Goal: Information Seeking & Learning: Learn about a topic

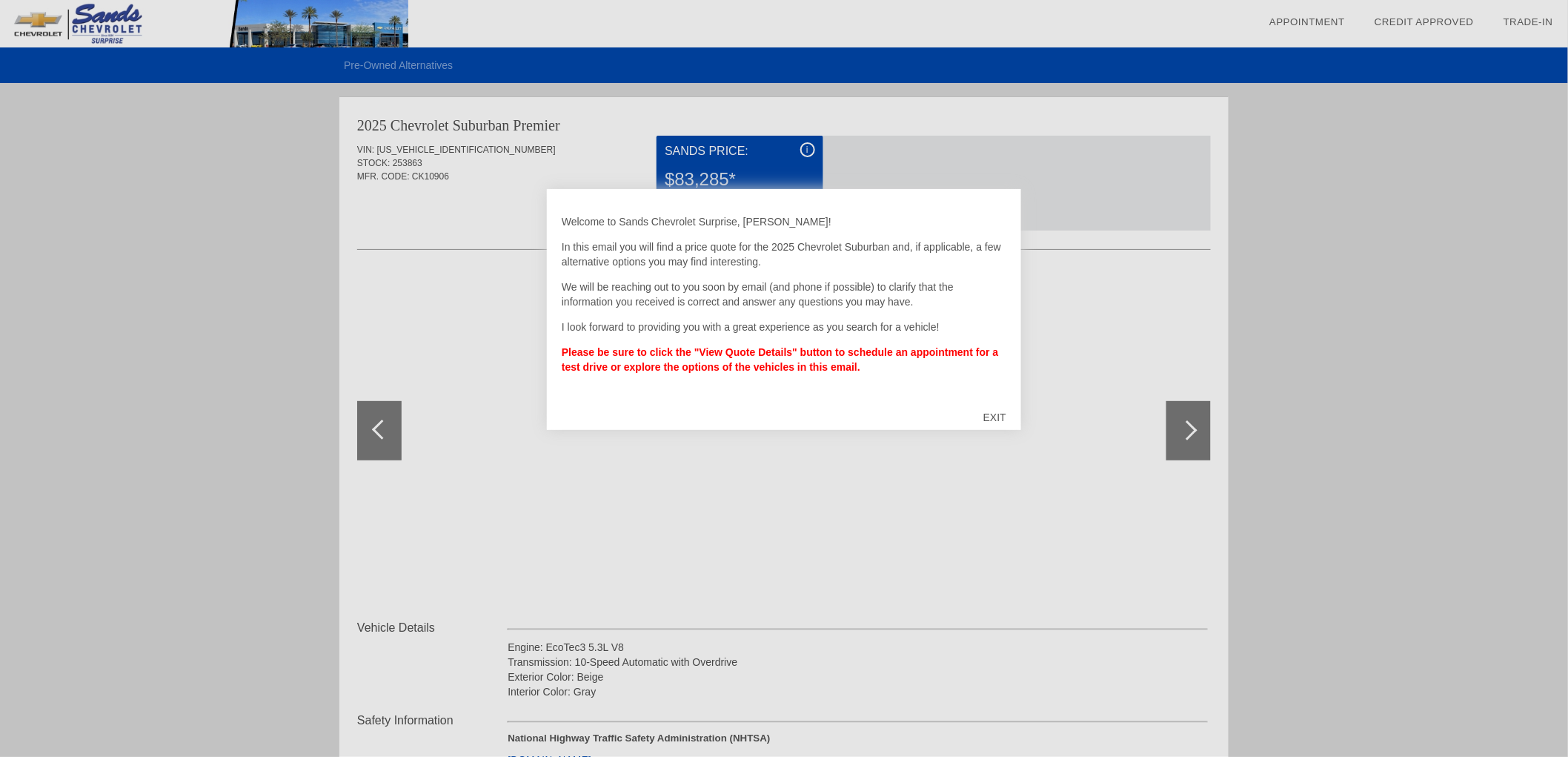
click at [995, 410] on div "EXIT" at bounding box center [995, 417] width 52 height 44
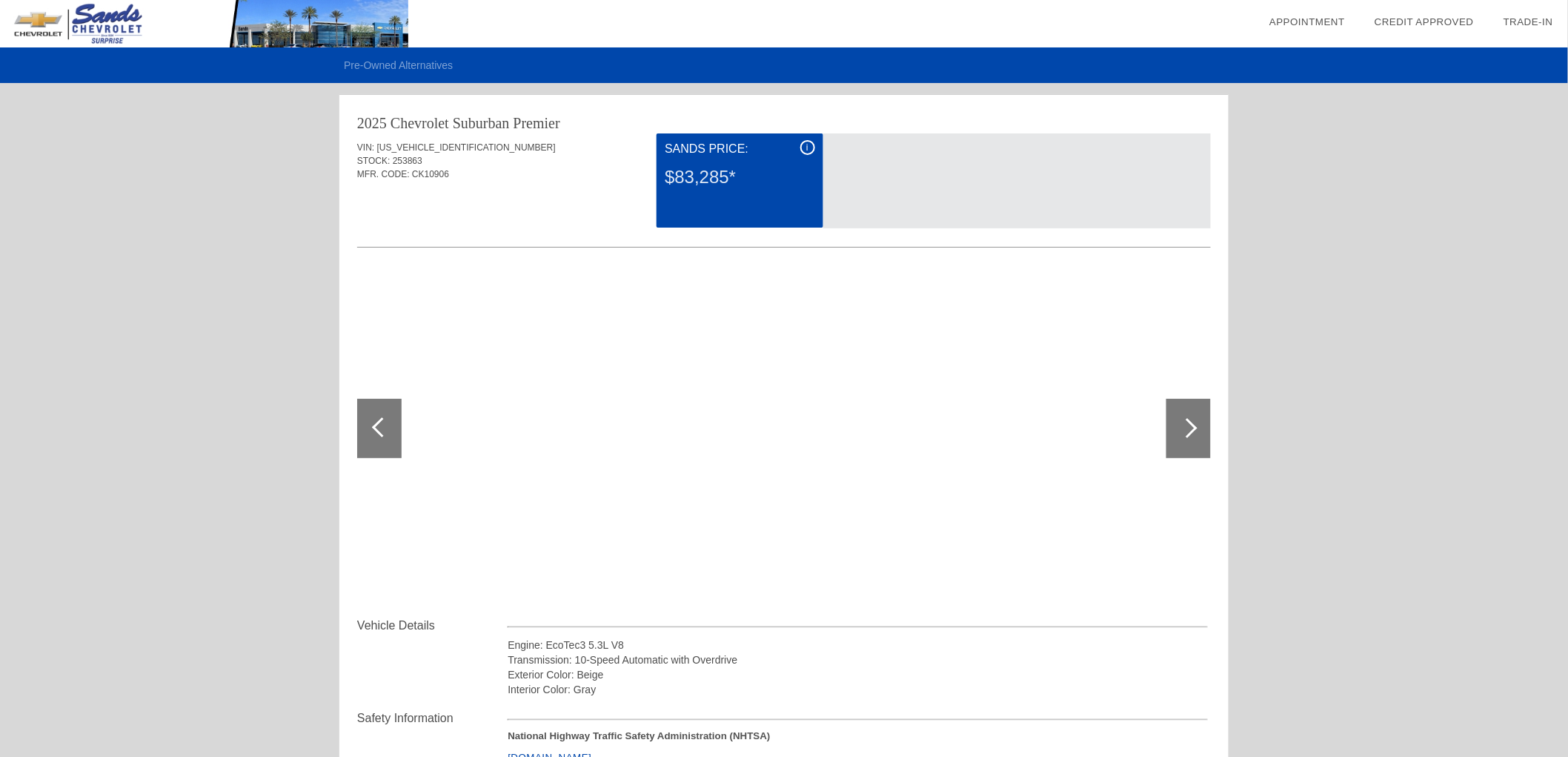
click at [727, 180] on div "$83,285*" at bounding box center [739, 178] width 149 height 39
click at [392, 151] on span "[US_VEHICLE_IDENTIFICATION_NUMBER]" at bounding box center [466, 147] width 178 height 11
click at [1191, 426] on div at bounding box center [1187, 428] width 20 height 20
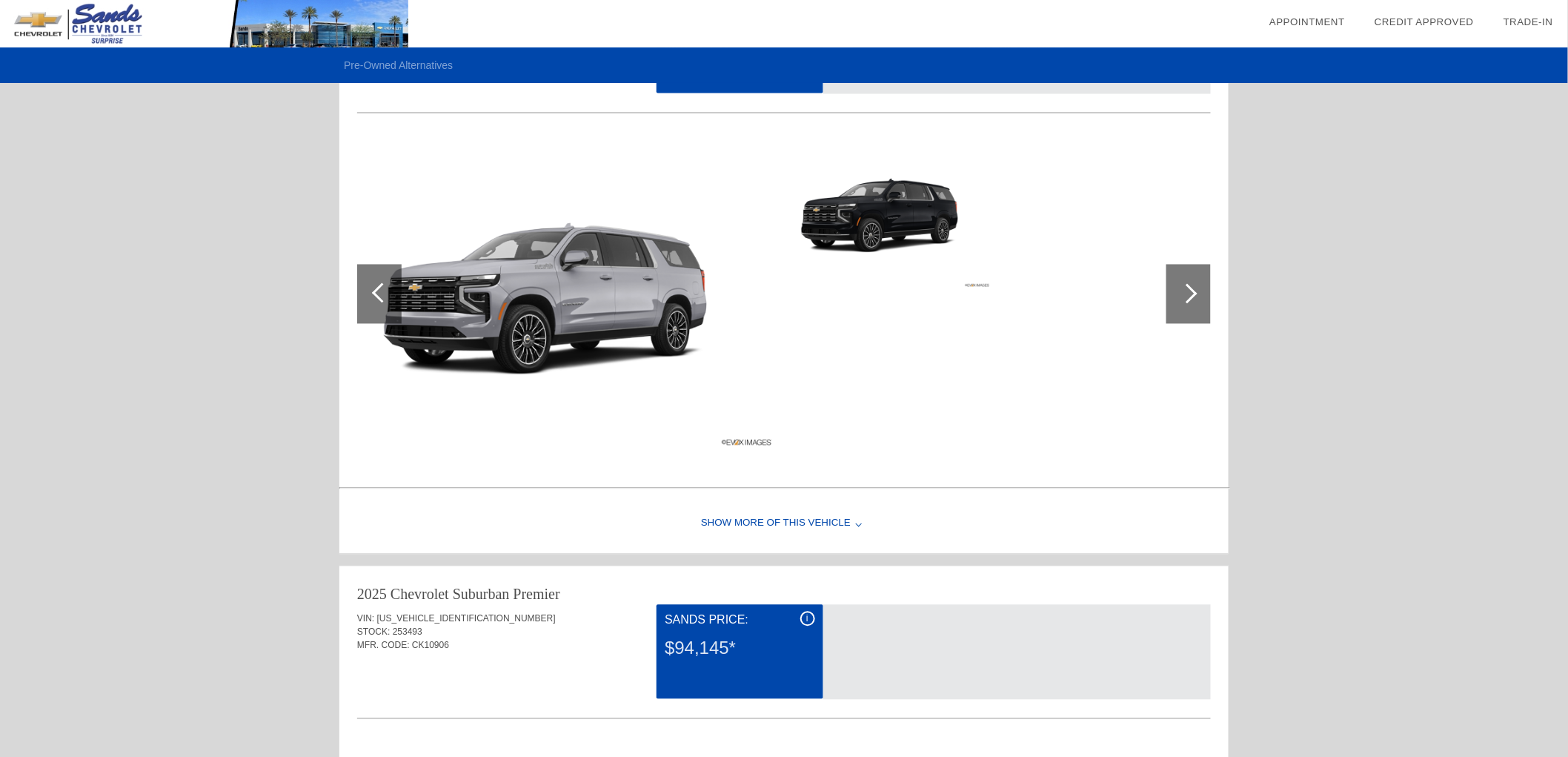
scroll to position [1043, 0]
click at [746, 516] on div "Show More of this Vehicle" at bounding box center [783, 523] width 889 height 59
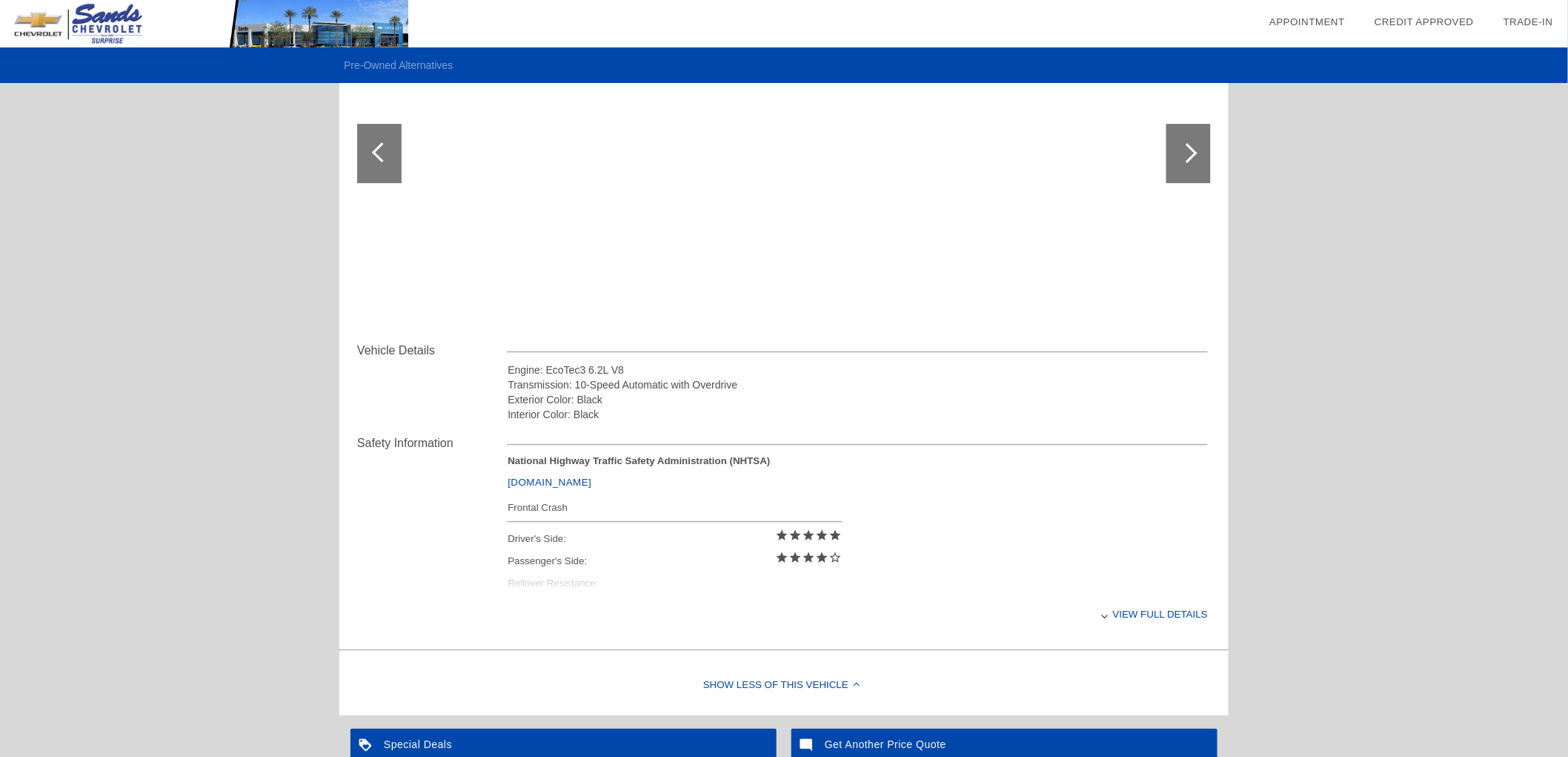
scroll to position [2142, 0]
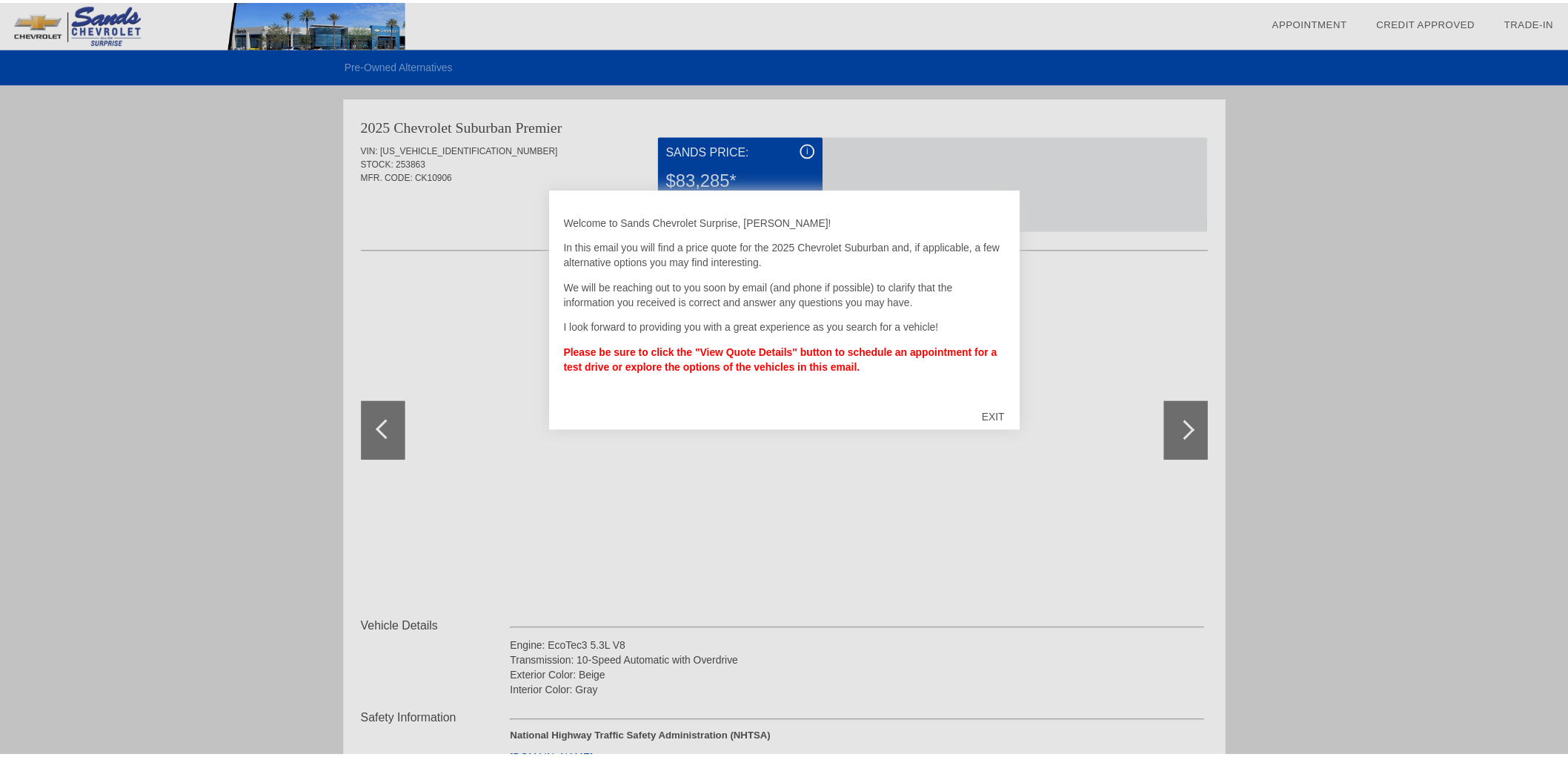
scroll to position [1520, 0]
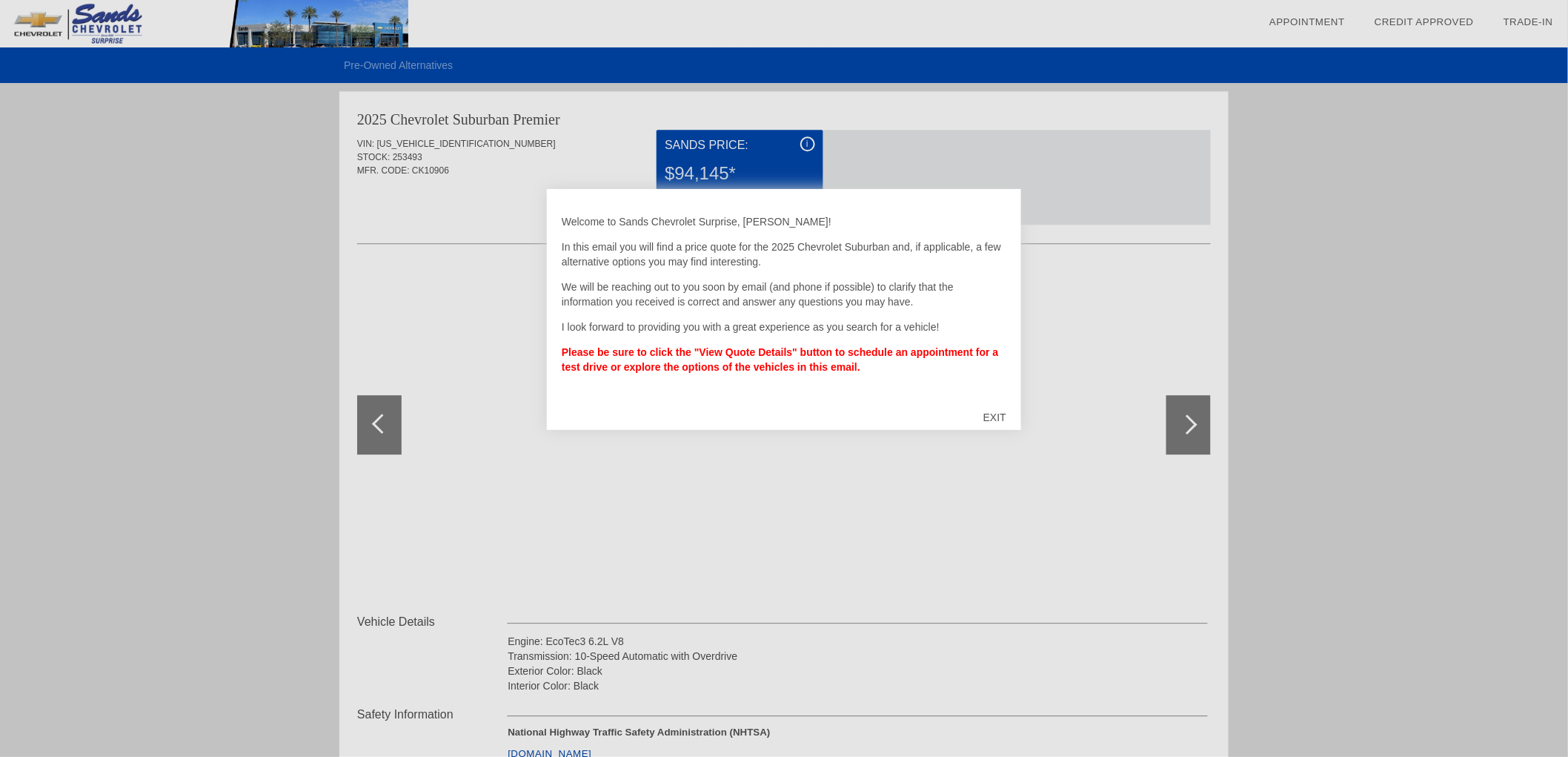
click at [987, 415] on div "EXIT" at bounding box center [995, 417] width 52 height 44
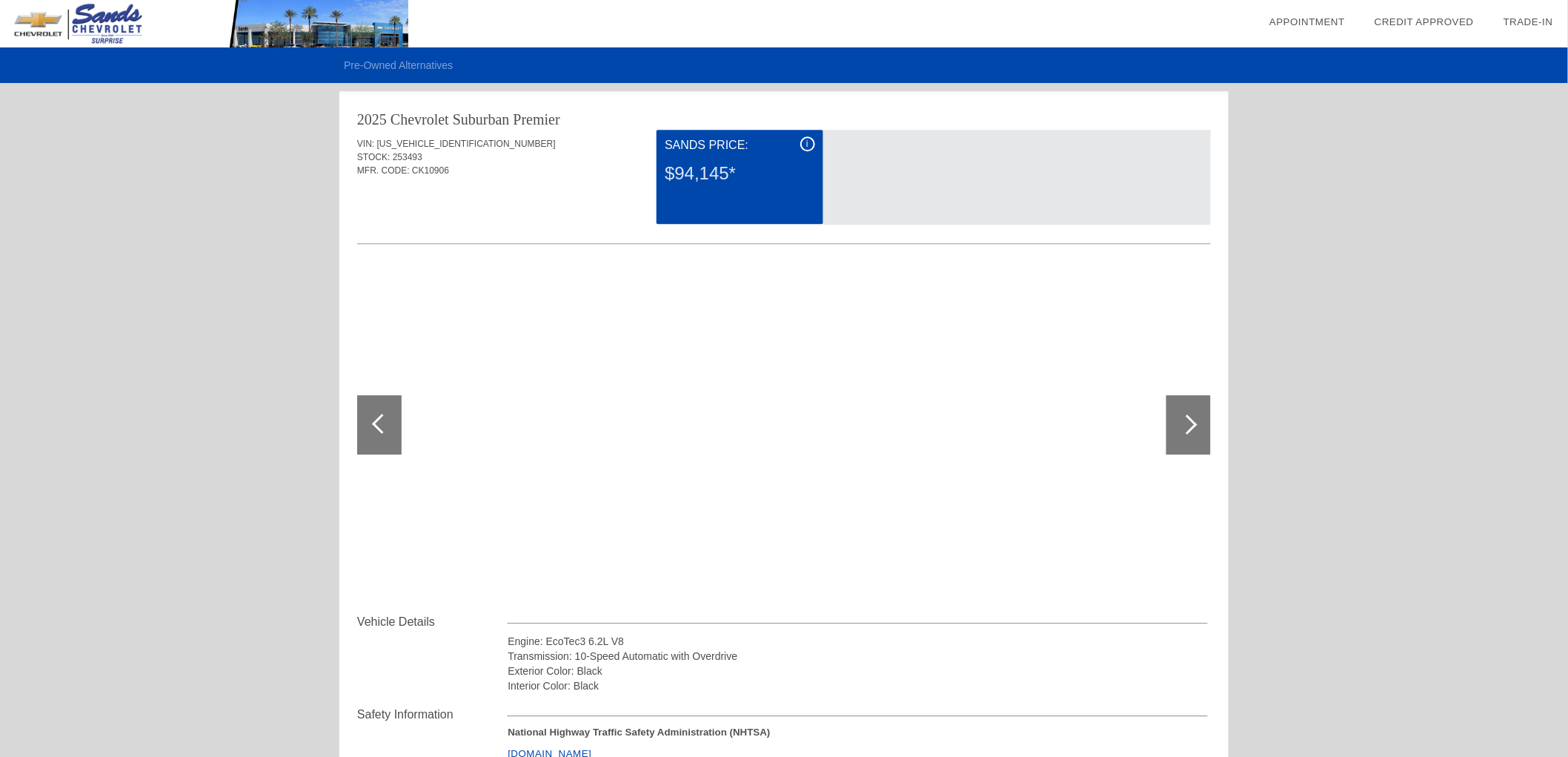
scroll to position [1517, 0]
